Goal: Check status: Check status

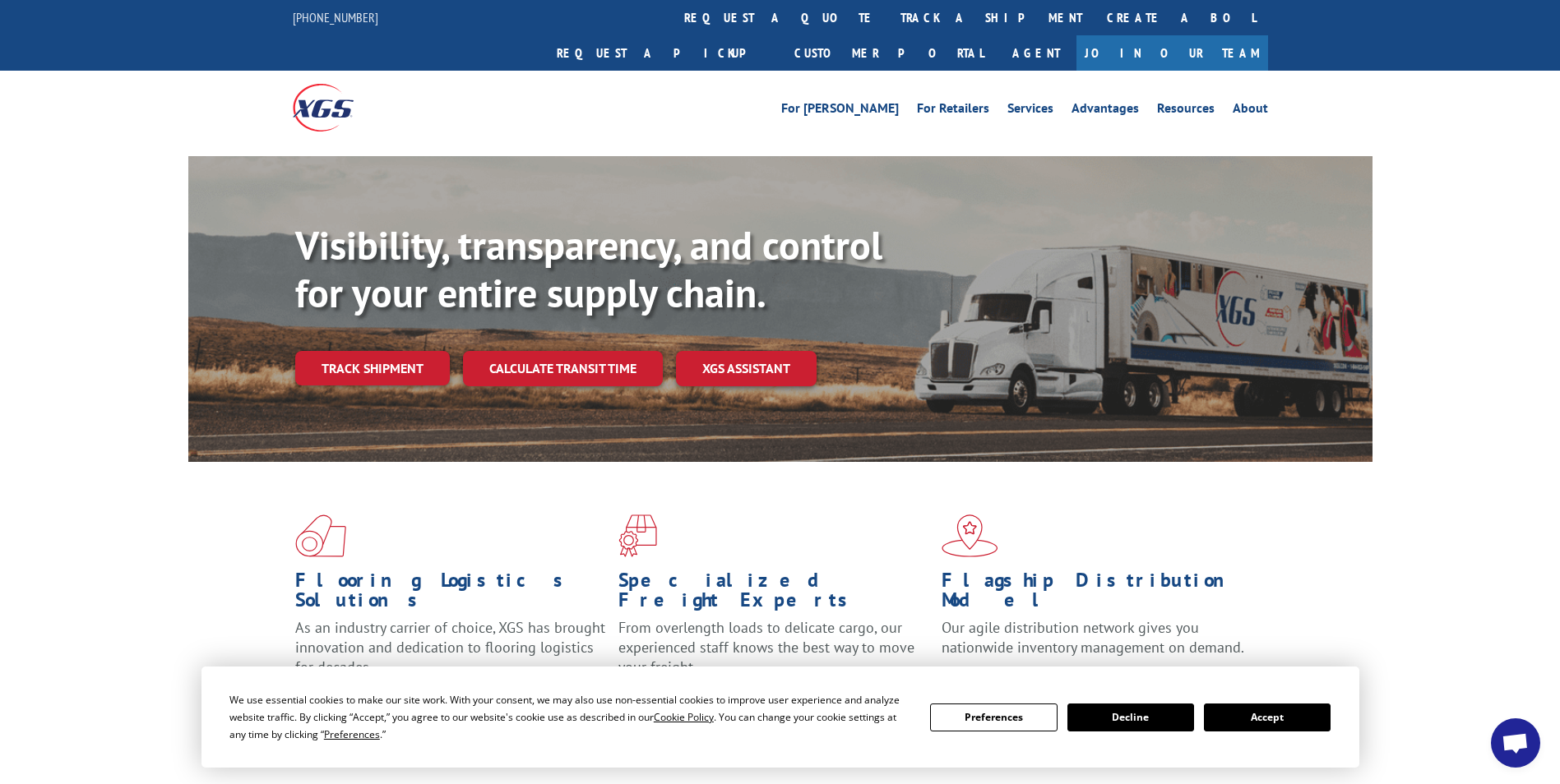
drag, startPoint x: 1246, startPoint y: 714, endPoint x: 1254, endPoint y: 723, distance: 12.0
click at [1254, 723] on div "We use essential cookies to make our site work. With your consent, we may also …" at bounding box center [780, 717] width 1101 height 52
click at [1254, 721] on button "Accept" at bounding box center [1267, 716] width 126 height 28
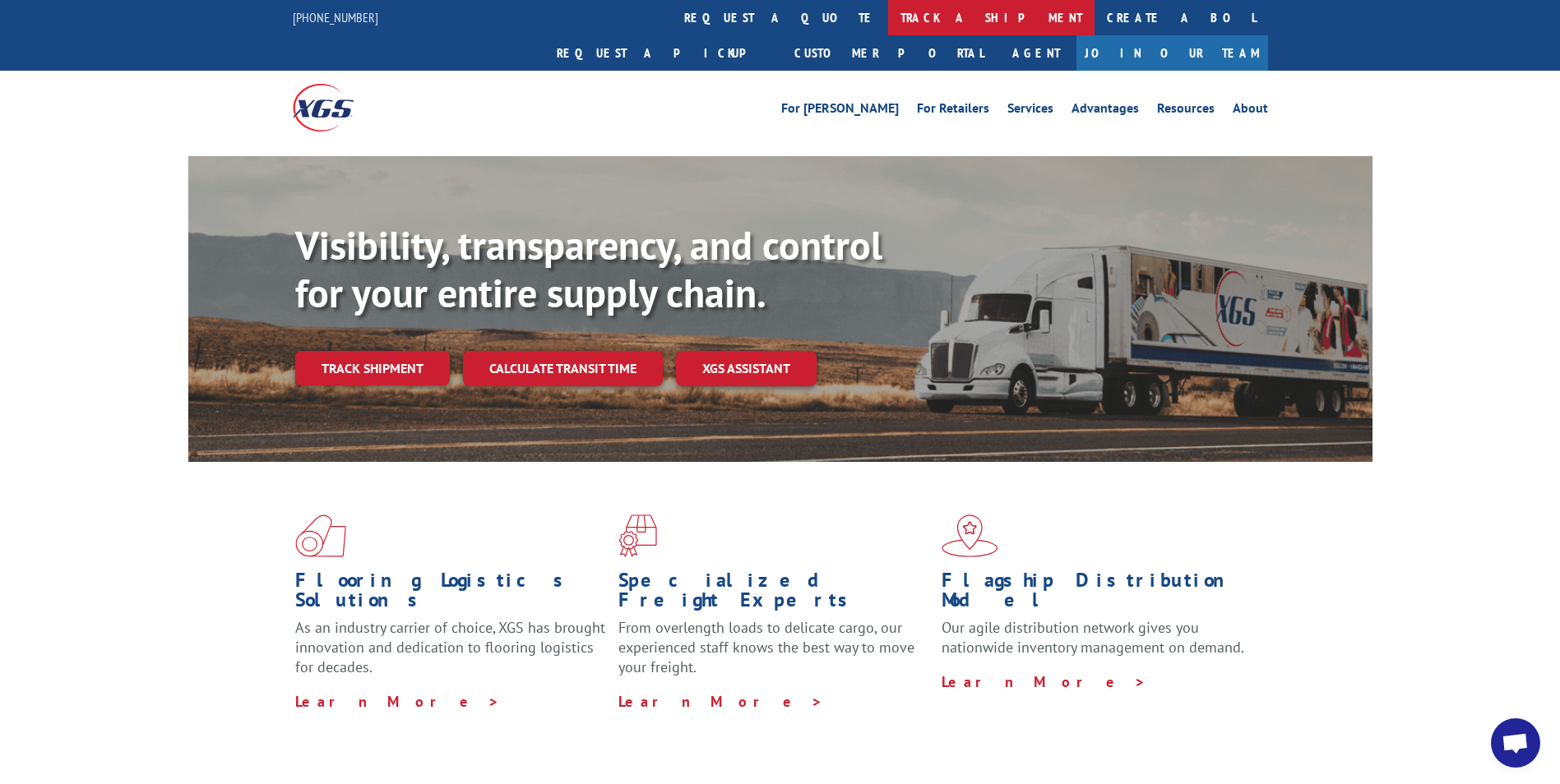
click at [888, 15] on link "track a shipment" at bounding box center [991, 17] width 206 height 36
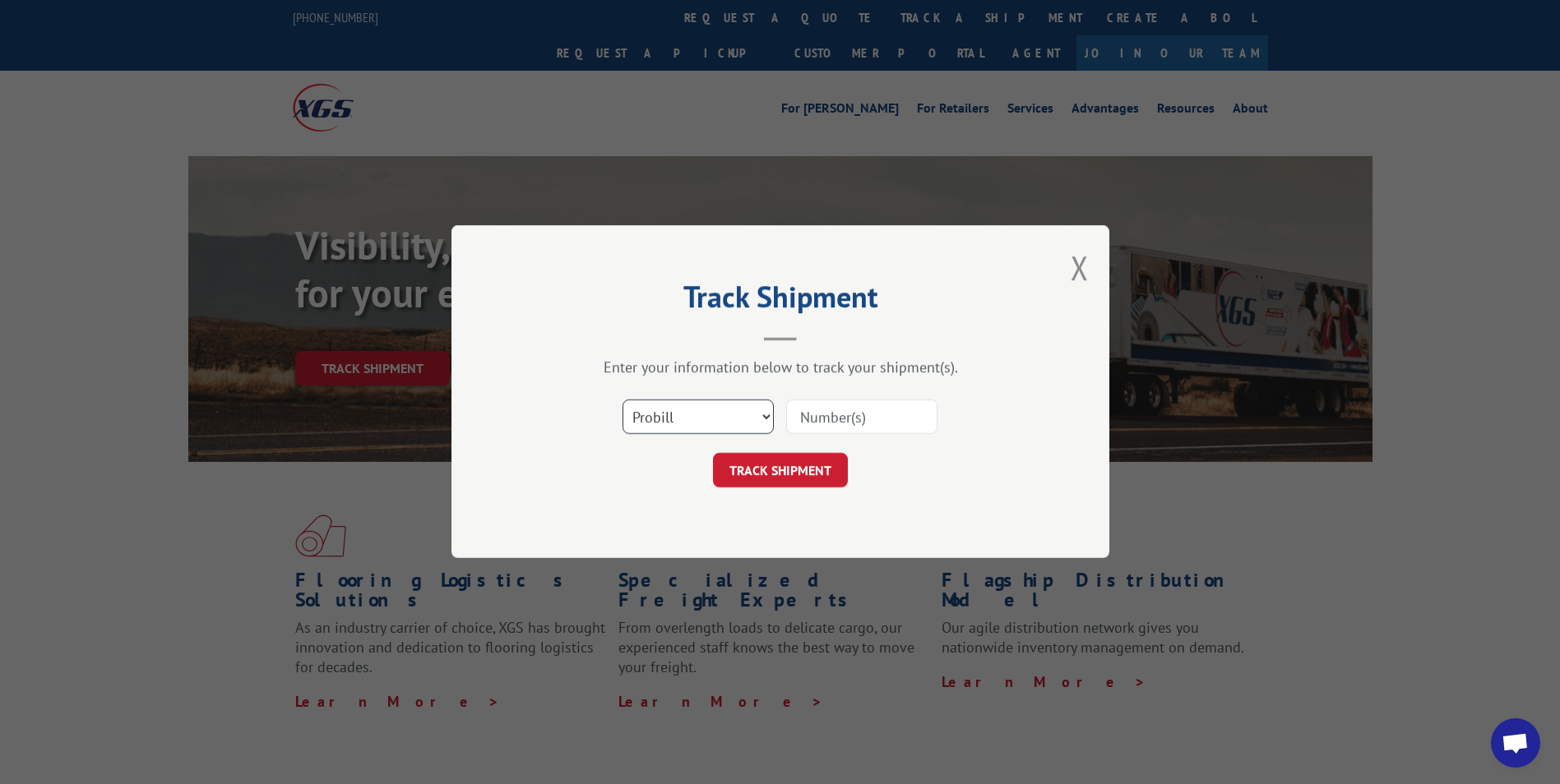
click at [766, 416] on select "Select category... Probill BOL PO" at bounding box center [698, 418] width 151 height 35
select select "po"
click at [622, 400] on select "Select category... Probill BOL PO" at bounding box center [698, 418] width 151 height 35
click at [858, 422] on input at bounding box center [862, 418] width 151 height 35
type input "24481"
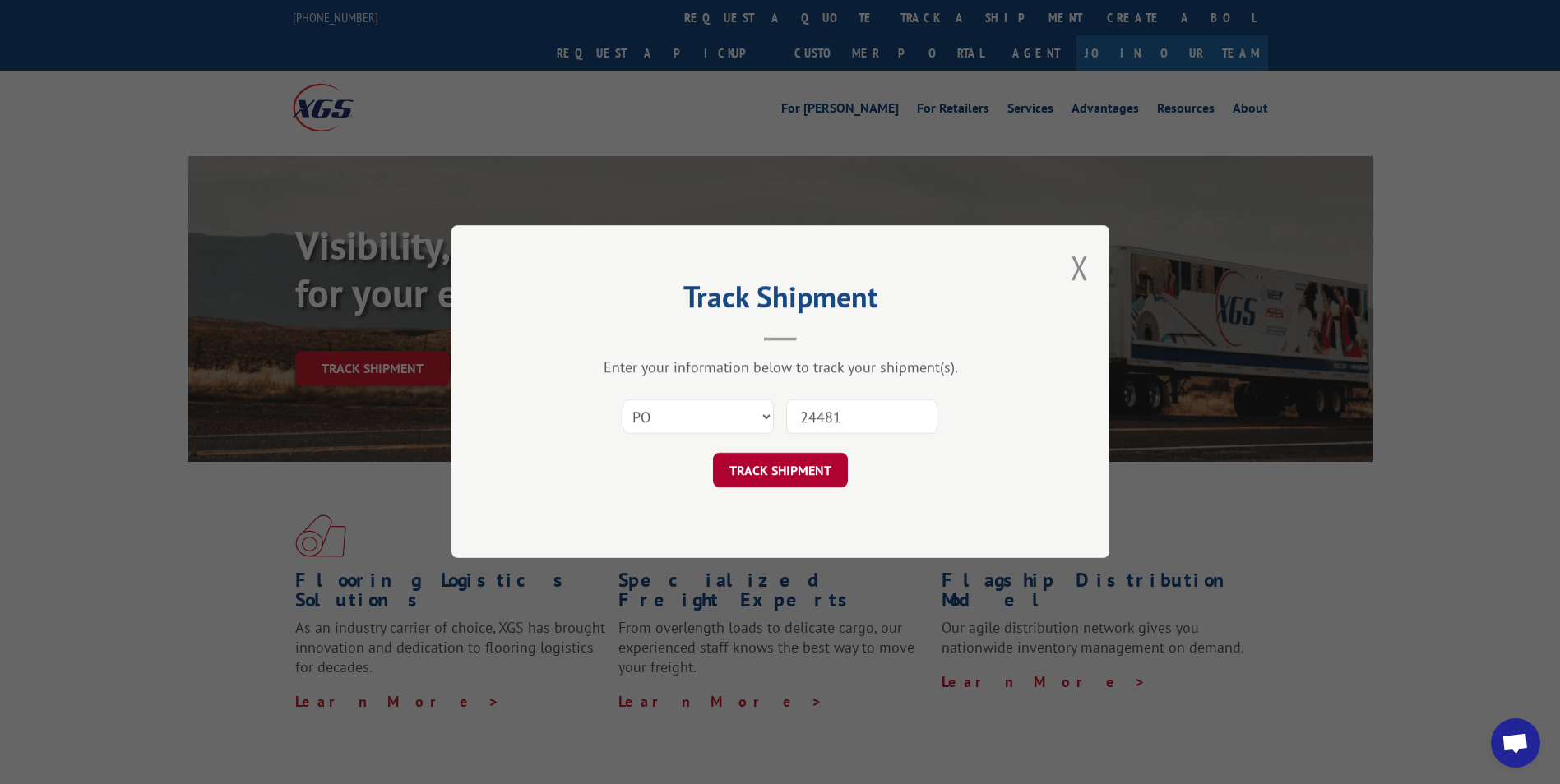
click at [804, 476] on button "TRACK SHIPMENT" at bounding box center [780, 471] width 135 height 35
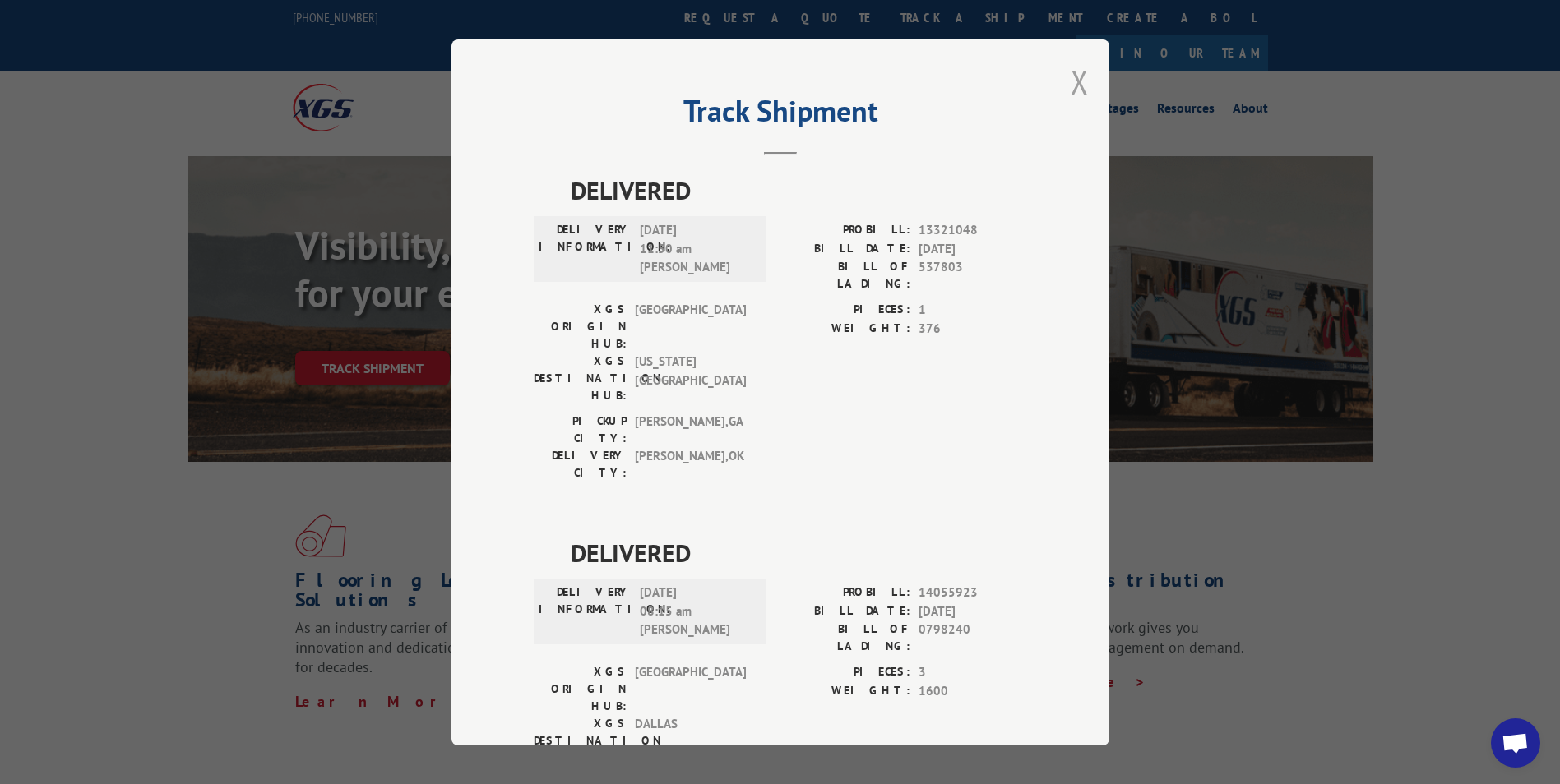
click at [1076, 86] on button "Close modal" at bounding box center [1080, 81] width 18 height 43
